Goal: Find specific page/section: Find specific page/section

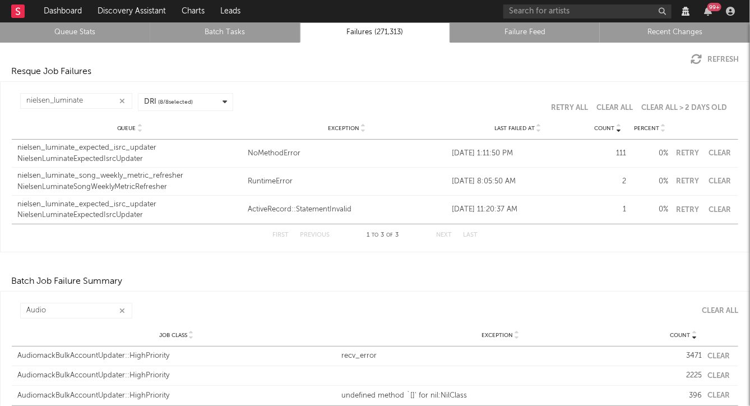
scroll to position [34, 0]
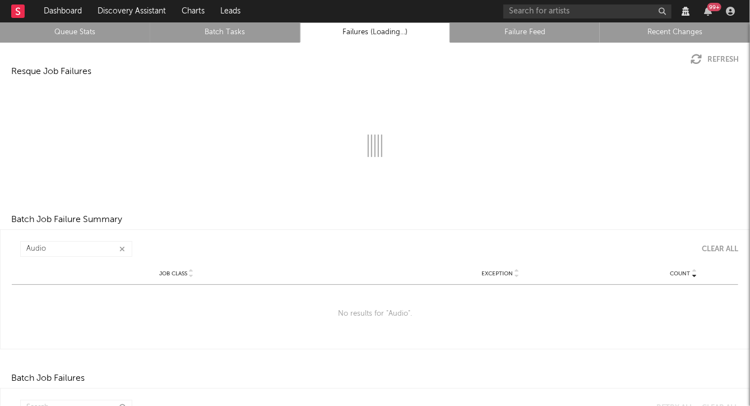
click at [121, 246] on icon "button" at bounding box center [122, 249] width 6 height 7
click at [89, 35] on link "Queue Stats" at bounding box center [75, 32] width 138 height 13
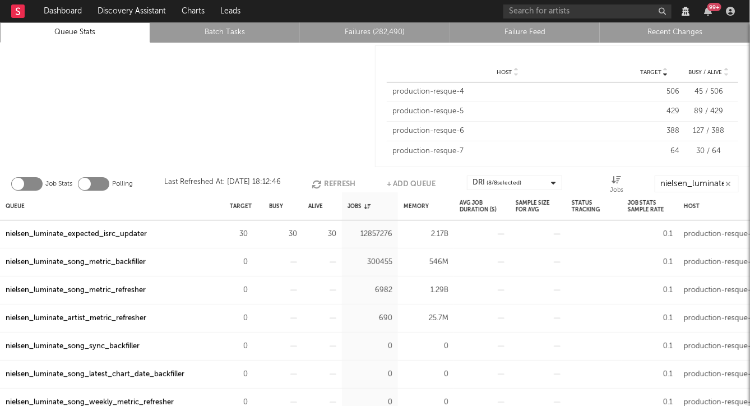
click at [122, 232] on div "nielsen_luminate_expected_isrc_updater" at bounding box center [76, 234] width 141 height 13
